Goal: Navigation & Orientation: Go to known website

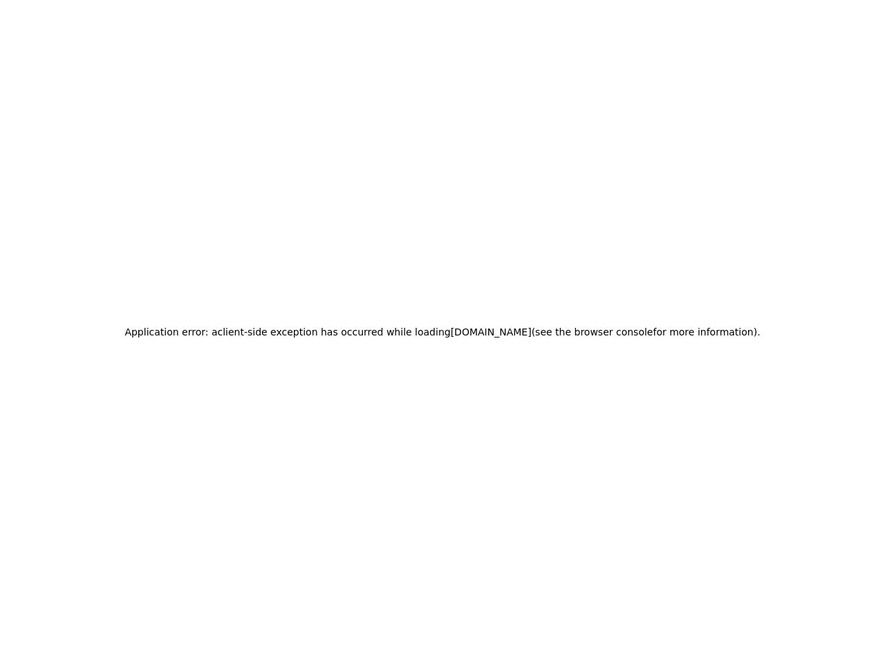
click at [442, 332] on h2 "Application error: a client -side exception has occurred while loading [DOMAIN_…" at bounding box center [441, 331] width 635 height 19
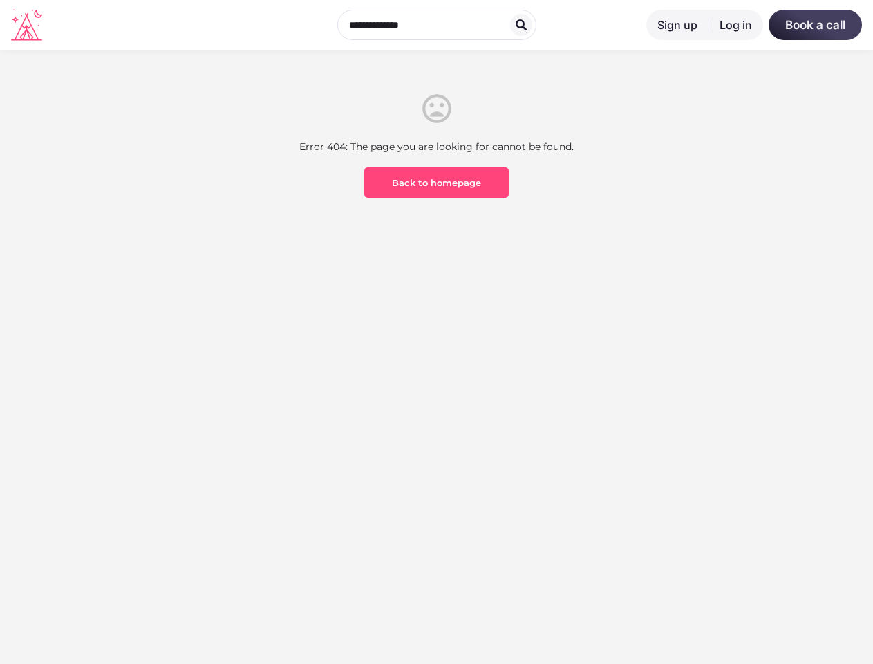
click at [436, 332] on section "Error 404: The page you are looking for cannot be found. Back to homepage" at bounding box center [436, 198] width 873 height 297
